Goal: Information Seeking & Learning: Understand process/instructions

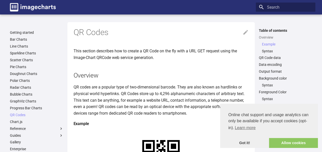
scroll to position [152, 0]
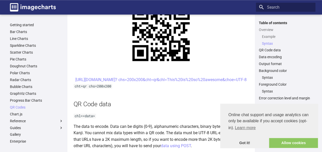
scroll to position [279, 0]
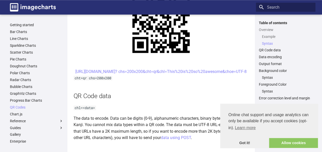
click at [130, 71] on center "[URL][DOMAIN_NAME]? chs=200x200&cht=qr&chl=This%20is%20so%20awesome&choe=UTF-8" at bounding box center [160, 71] width 175 height 7
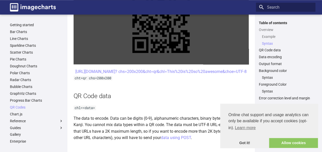
click at [97, 64] on link at bounding box center [160, 24] width 175 height 80
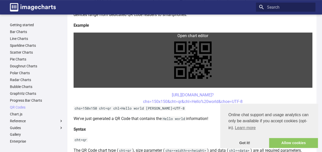
scroll to position [101, 0]
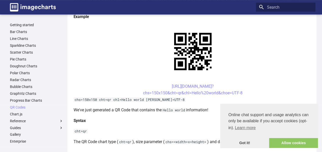
drag, startPoint x: 250, startPoint y: 92, endPoint x: 159, endPoint y: 84, distance: 91.5
click at [159, 84] on center "https://image-charts.com/chart? chs=150x150&cht=qr&chl=Hello%20world&choe=UTF-8" at bounding box center [192, 89] width 239 height 13
copy link "https://image-charts.com/chart? chs=150x150&cht=qr&chl=Hello%20world&choe=UTF-8"
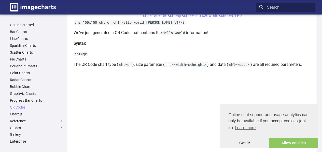
scroll to position [153, 0]
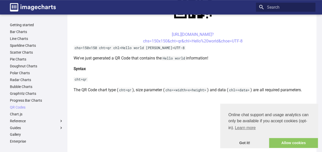
click at [198, 40] on link "https://image-charts.com/chart? chs=150x150&cht=qr&chl=Hello%20world&choe=UTF-8" at bounding box center [192, 37] width 99 height 11
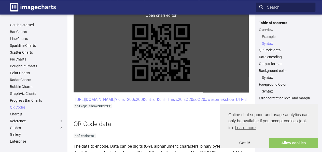
scroll to position [280, 0]
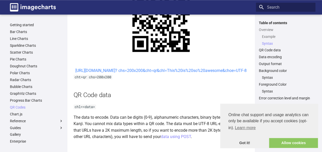
click at [153, 73] on link "[URL][DOMAIN_NAME]? chs=200x200&cht=qr&chl=This%20is%20so%20awesome&choe=UTF-8" at bounding box center [160, 70] width 171 height 5
